Goal: Task Accomplishment & Management: Manage account settings

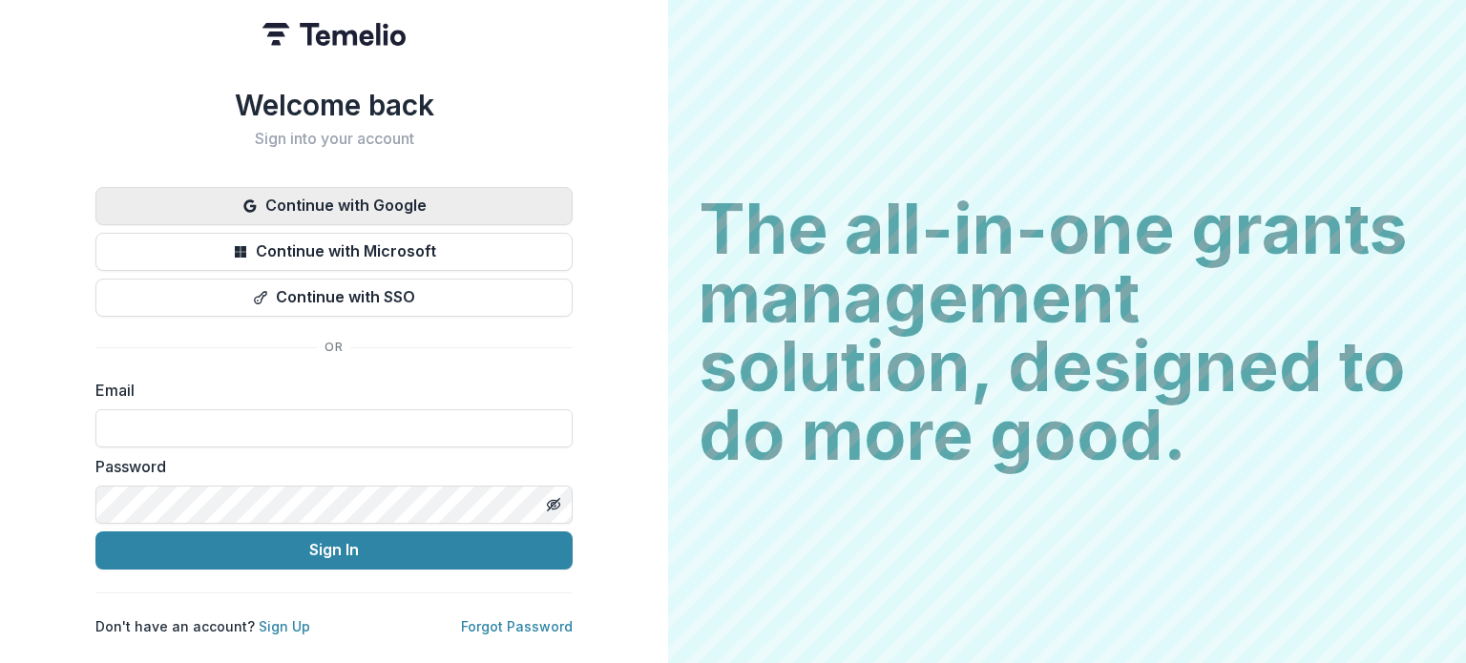
click at [346, 201] on button "Continue with Google" at bounding box center [333, 206] width 477 height 38
click at [291, 201] on button "Continue with Google" at bounding box center [333, 206] width 477 height 38
click at [317, 200] on button "Continue with Google" at bounding box center [333, 206] width 477 height 38
